Goal: Transaction & Acquisition: Book appointment/travel/reservation

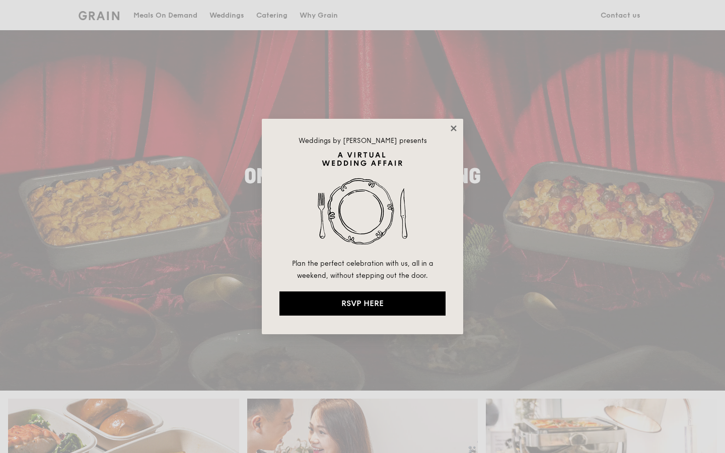
click at [451, 129] on icon at bounding box center [453, 128] width 9 height 9
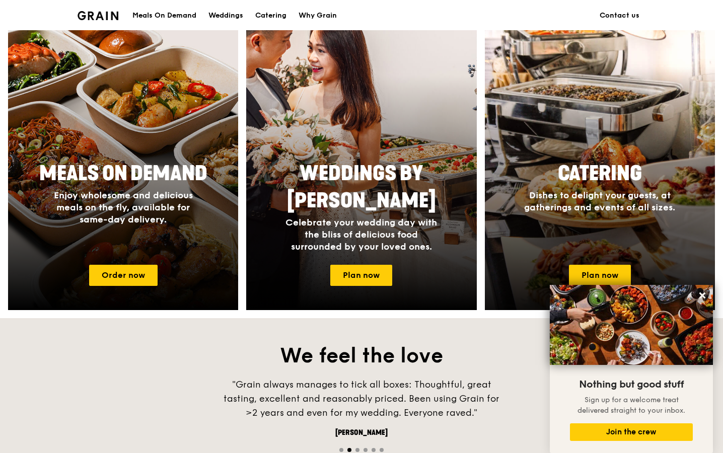
scroll to position [406, 0]
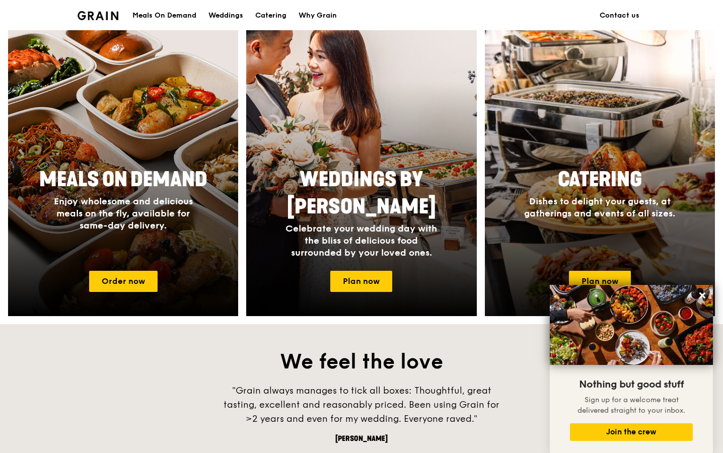
click at [645, 203] on span "Dishes to delight your guests, at gatherings and events of all sizes." at bounding box center [599, 207] width 151 height 23
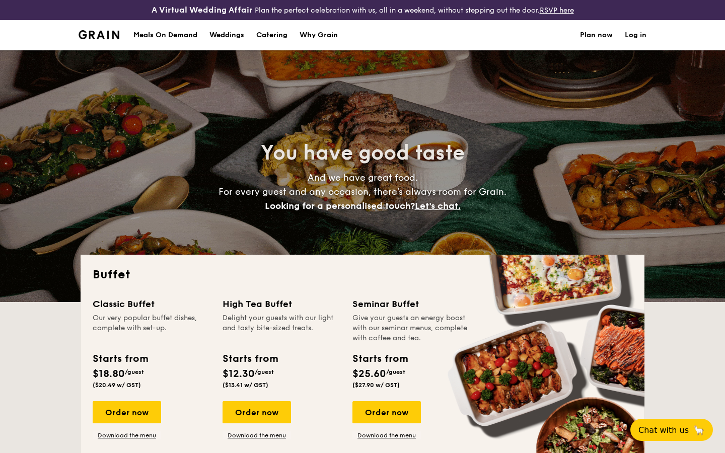
select select
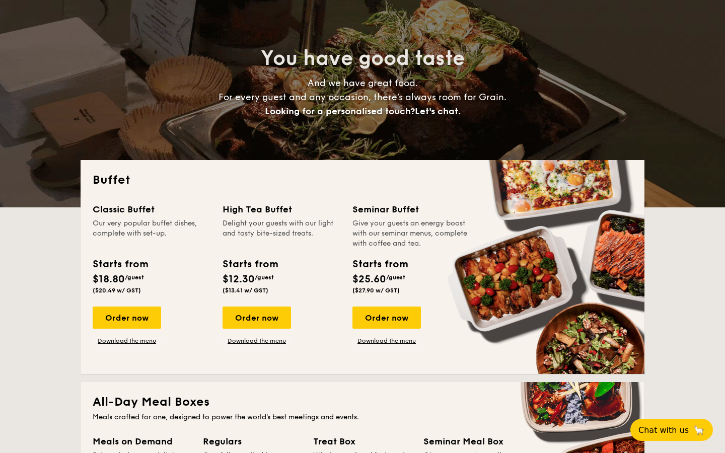
click at [264, 274] on span "/guest" at bounding box center [264, 277] width 19 height 7
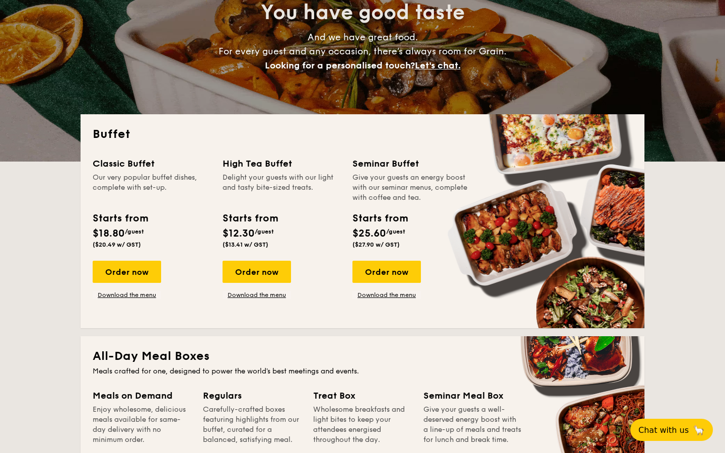
scroll to position [148, 0]
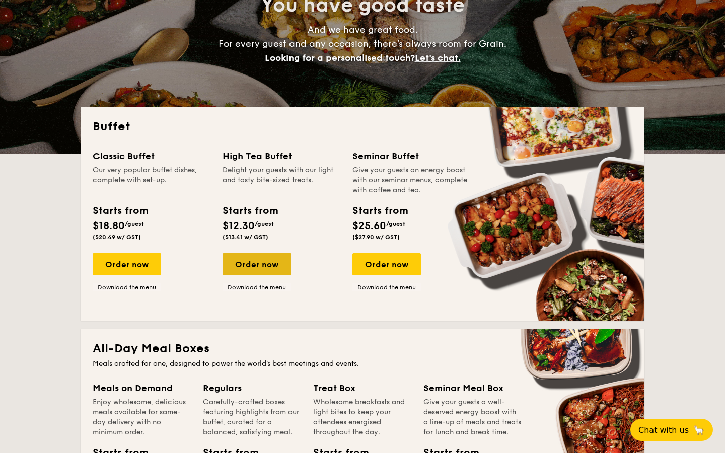
click at [264, 260] on div "Order now" at bounding box center [257, 264] width 69 height 22
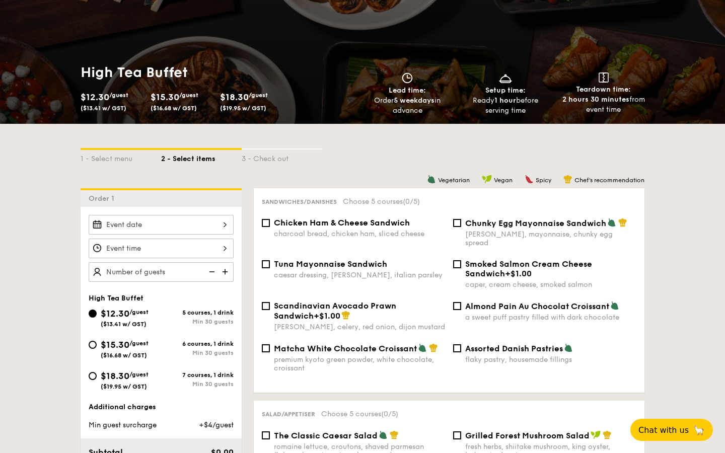
scroll to position [117, 0]
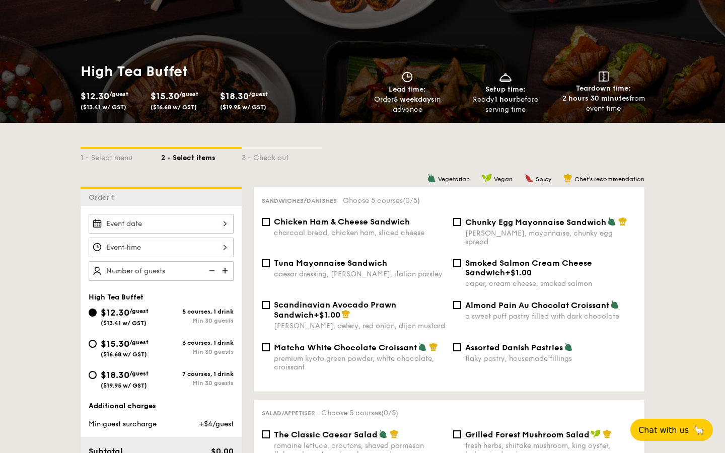
click at [224, 225] on div at bounding box center [161, 224] width 145 height 20
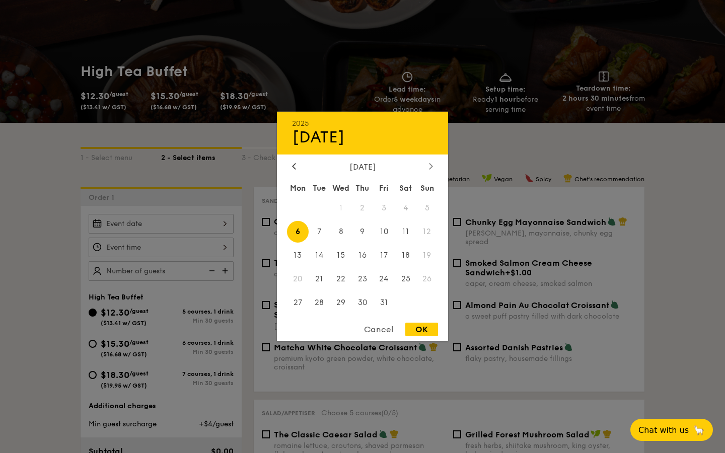
click at [429, 170] on div at bounding box center [431, 167] width 9 height 10
click at [301, 278] on span "17" at bounding box center [298, 279] width 22 height 22
click at [303, 166] on div "November 2025" at bounding box center [362, 167] width 141 height 10
click at [298, 165] on div at bounding box center [294, 167] width 9 height 10
click at [385, 256] on span "17" at bounding box center [384, 256] width 22 height 22
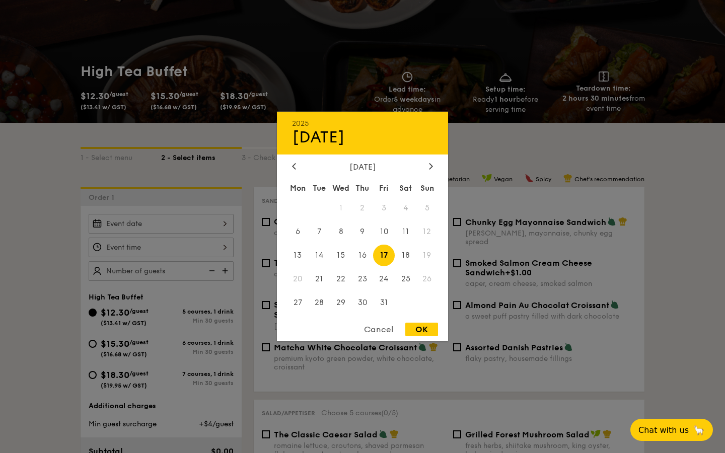
click at [430, 331] on div "OK" at bounding box center [422, 330] width 33 height 14
type input "Oct 17, 2025"
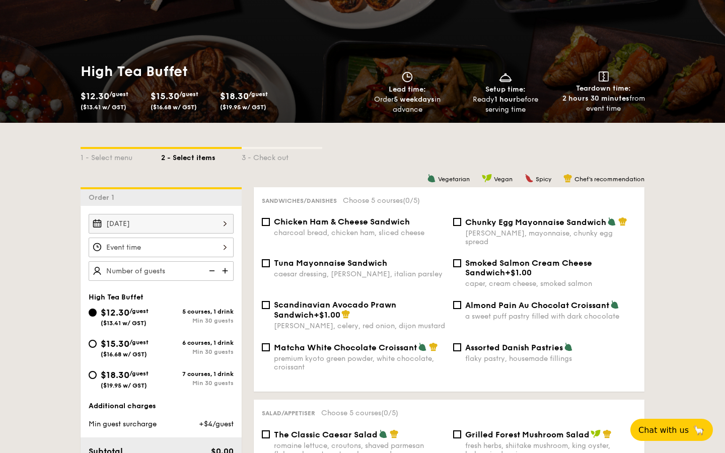
click at [200, 246] on div at bounding box center [161, 248] width 145 height 20
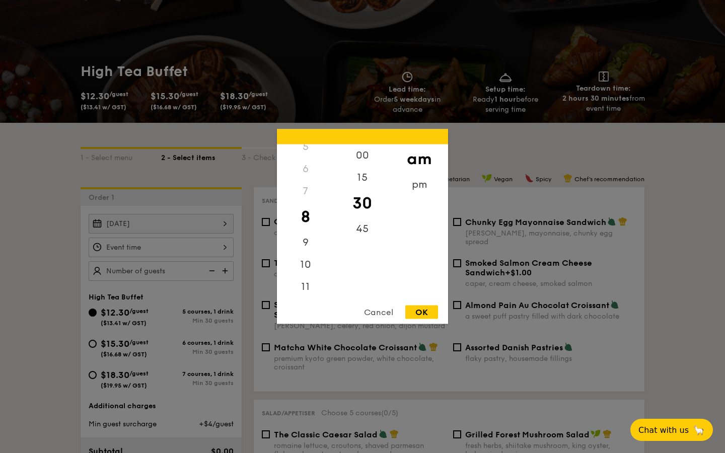
scroll to position [119, 0]
click at [305, 261] on div "9" at bounding box center [305, 246] width 57 height 29
click at [305, 273] on div "10" at bounding box center [305, 268] width 57 height 29
click at [420, 318] on div "OK" at bounding box center [422, 313] width 33 height 14
type input "10:30AM"
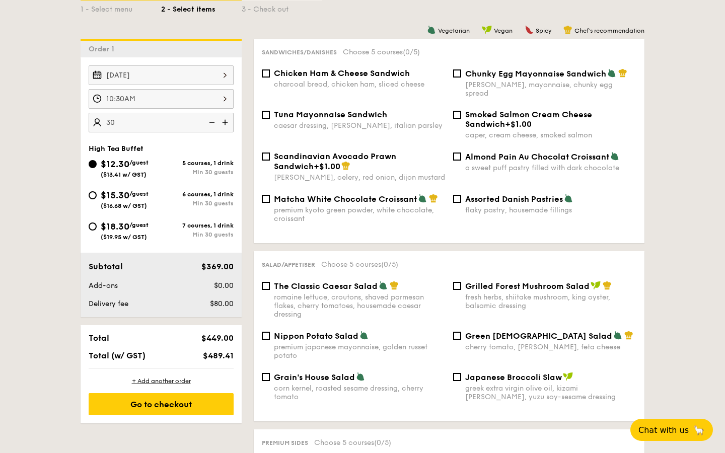
scroll to position [259, 0]
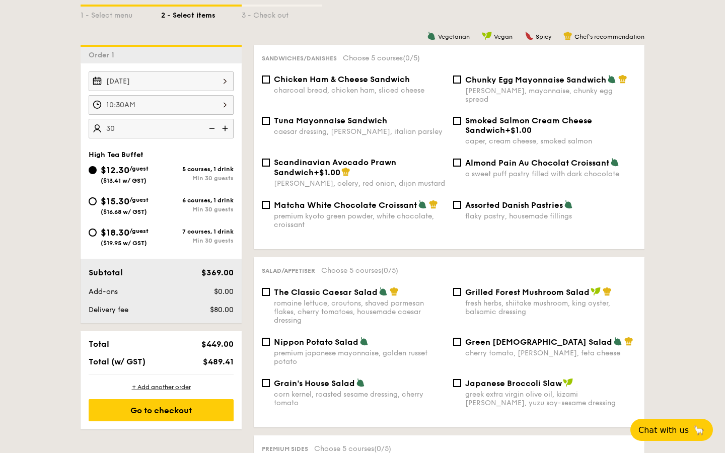
type input "30 guests"
click at [91, 207] on div "$15.30 /guest ($16.68 w/ GST)" at bounding box center [125, 204] width 73 height 21
click at [91, 206] on input "$15.30 /guest ($16.68 w/ GST) 6 courses, 1 drink Min 30 guests" at bounding box center [93, 201] width 8 height 8
radio input "true"
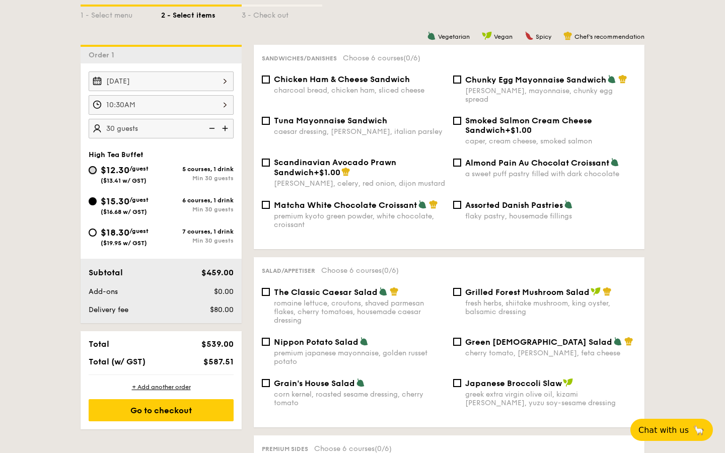
click at [94, 173] on input "$12.30 /guest ($13.41 w/ GST) 5 courses, 1 drink Min 30 guests" at bounding box center [93, 170] width 8 height 8
radio input "true"
click at [382, 90] on div "charcoal bread, chicken ham, sliced cheese" at bounding box center [359, 90] width 171 height 9
click at [270, 84] on input "Chicken Ham & Cheese Sandwich charcoal bread, chicken ham, sliced cheese" at bounding box center [266, 80] width 8 height 8
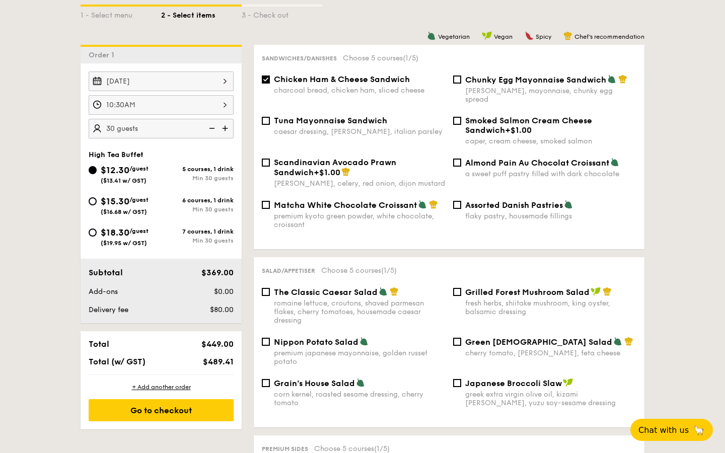
click at [377, 83] on span "Chicken Ham & Cheese Sandwich" at bounding box center [342, 80] width 136 height 10
click at [270, 83] on input "Chicken Ham & Cheese Sandwich charcoal bread, chicken ham, sliced cheese" at bounding box center [266, 80] width 8 height 8
click at [377, 83] on span "Chicken Ham & Cheese Sandwich" at bounding box center [342, 80] width 136 height 10
click at [270, 83] on input "Chicken Ham & Cheese Sandwich charcoal bread, chicken ham, sliced cheese" at bounding box center [266, 80] width 8 height 8
checkbox input "true"
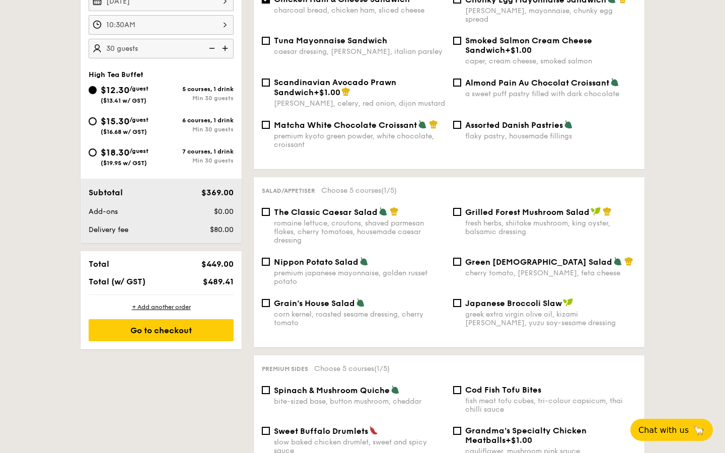
scroll to position [360, 0]
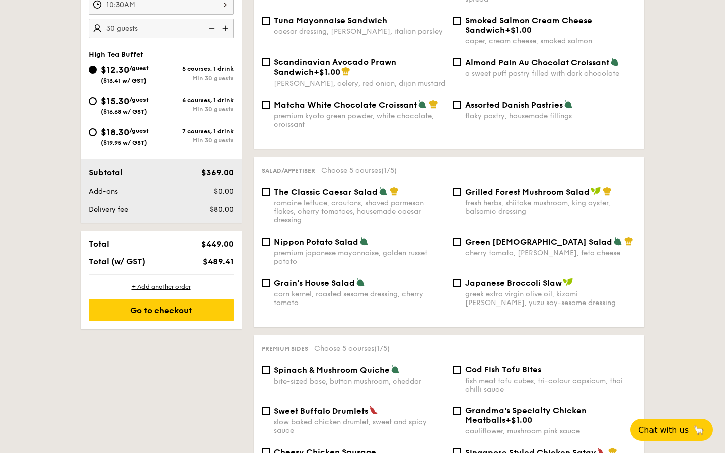
click at [390, 199] on div "romaine lettuce, croutons, shaved parmesan flakes, cherry tomatoes, housemade c…" at bounding box center [359, 212] width 171 height 26
click at [270, 194] on input "The Classic Caesar Salad romaine lettuce, croutons, shaved parmesan flakes, che…" at bounding box center [266, 192] width 8 height 8
checkbox input "true"
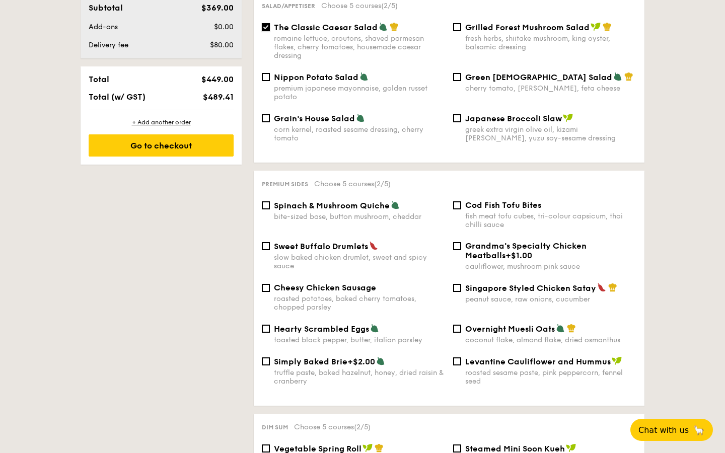
scroll to position [524, 0]
click at [390, 213] on div "bite-sized base, button mushroom, cheddar" at bounding box center [359, 217] width 171 height 9
click at [270, 208] on input "Spinach & Mushroom Quiche bite-sized base, button mushroom, cheddar" at bounding box center [266, 206] width 8 height 8
click at [391, 213] on div "bite-sized base, button mushroom, cheddar" at bounding box center [359, 217] width 171 height 9
click at [270, 208] on input "Spinach & Mushroom Quiche bite-sized base, button mushroom, cheddar" at bounding box center [266, 206] width 8 height 8
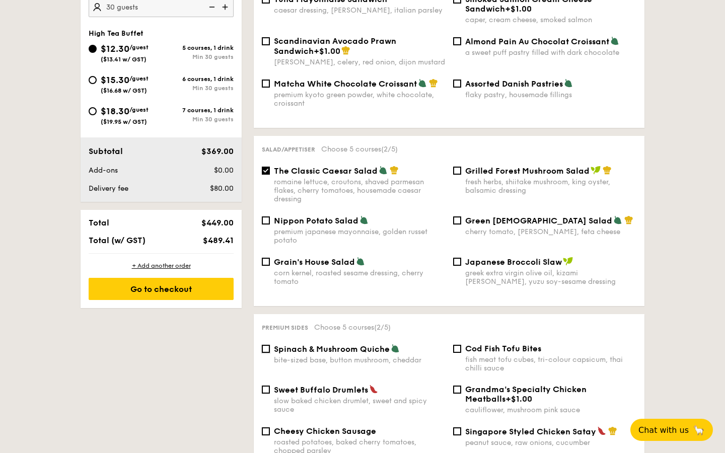
scroll to position [395, 0]
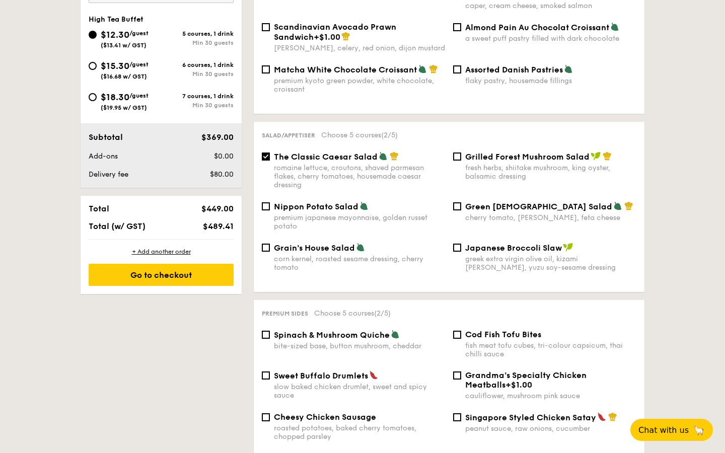
click at [379, 330] on span "Spinach & Mushroom Quiche" at bounding box center [332, 335] width 116 height 10
click at [270, 331] on input "Spinach & Mushroom Quiche bite-sized base, button mushroom, cheddar" at bounding box center [266, 335] width 8 height 8
click at [379, 330] on span "Spinach & Mushroom Quiche" at bounding box center [332, 335] width 116 height 10
click at [270, 331] on input "Spinach & Mushroom Quiche bite-sized base, button mushroom, cheddar" at bounding box center [266, 335] width 8 height 8
click at [379, 330] on span "Spinach & Mushroom Quiche" at bounding box center [332, 335] width 116 height 10
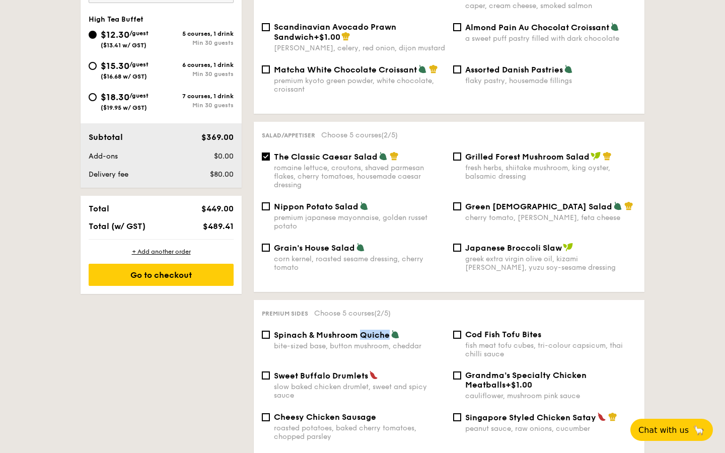
click at [270, 331] on input "Spinach & Mushroom Quiche bite-sized base, button mushroom, cheddar" at bounding box center [266, 335] width 8 height 8
checkbox input "true"
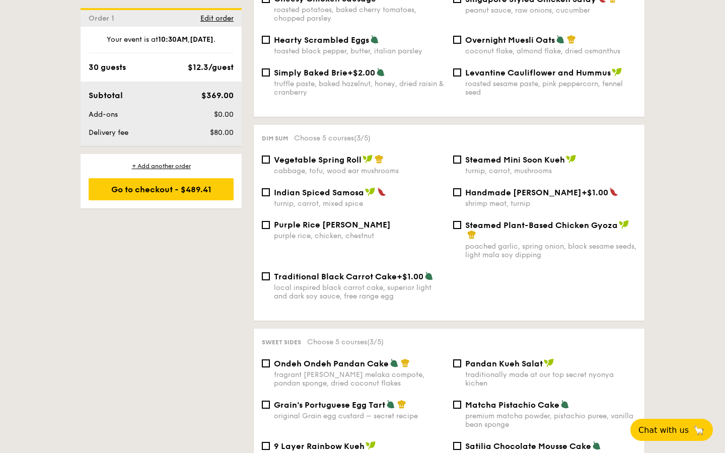
scroll to position [816, 0]
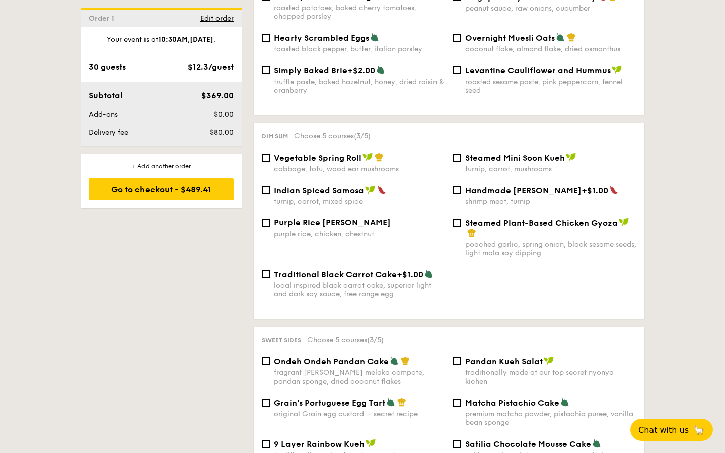
click at [371, 165] on div "cabbage, tofu, wood ear mushrooms" at bounding box center [359, 169] width 171 height 9
click at [270, 162] on input "Vegetable Spring Roll cabbage, tofu, wood ear mushrooms" at bounding box center [266, 158] width 8 height 8
checkbox input "true"
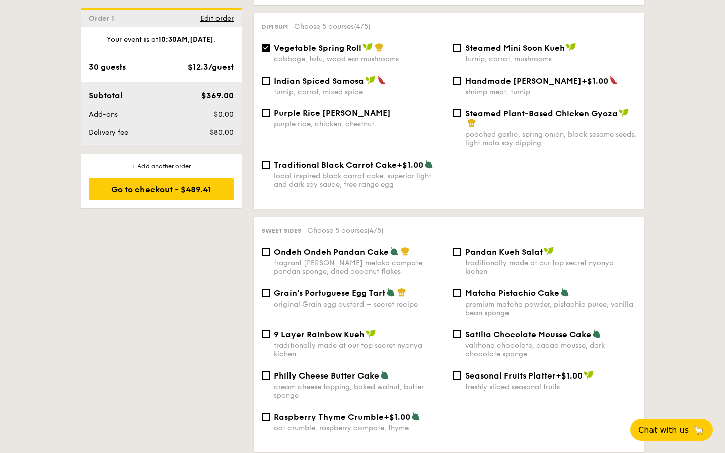
click at [373, 253] on span "Ondeh Ondeh Pandan Cake" at bounding box center [331, 252] width 115 height 10
click at [270, 253] on input "Ondeh Ondeh Pandan Cake fragrant gula melaka compote, pandan sponge, dried coco…" at bounding box center [266, 252] width 8 height 8
checkbox input "true"
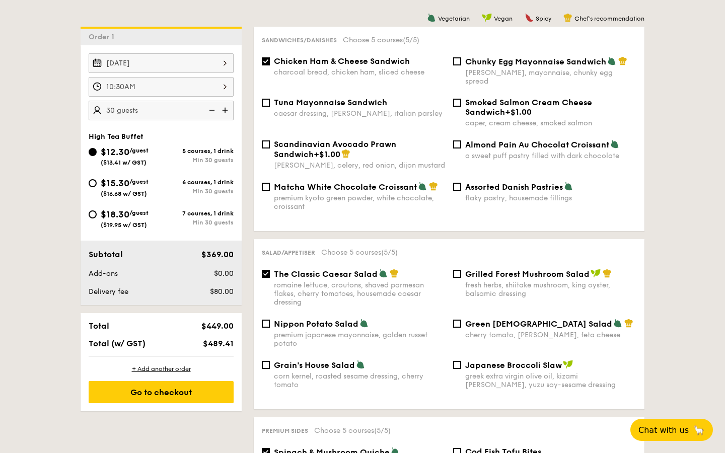
scroll to position [277, 0]
